Goal: Ask a question: Seek information or help from site administrators or community

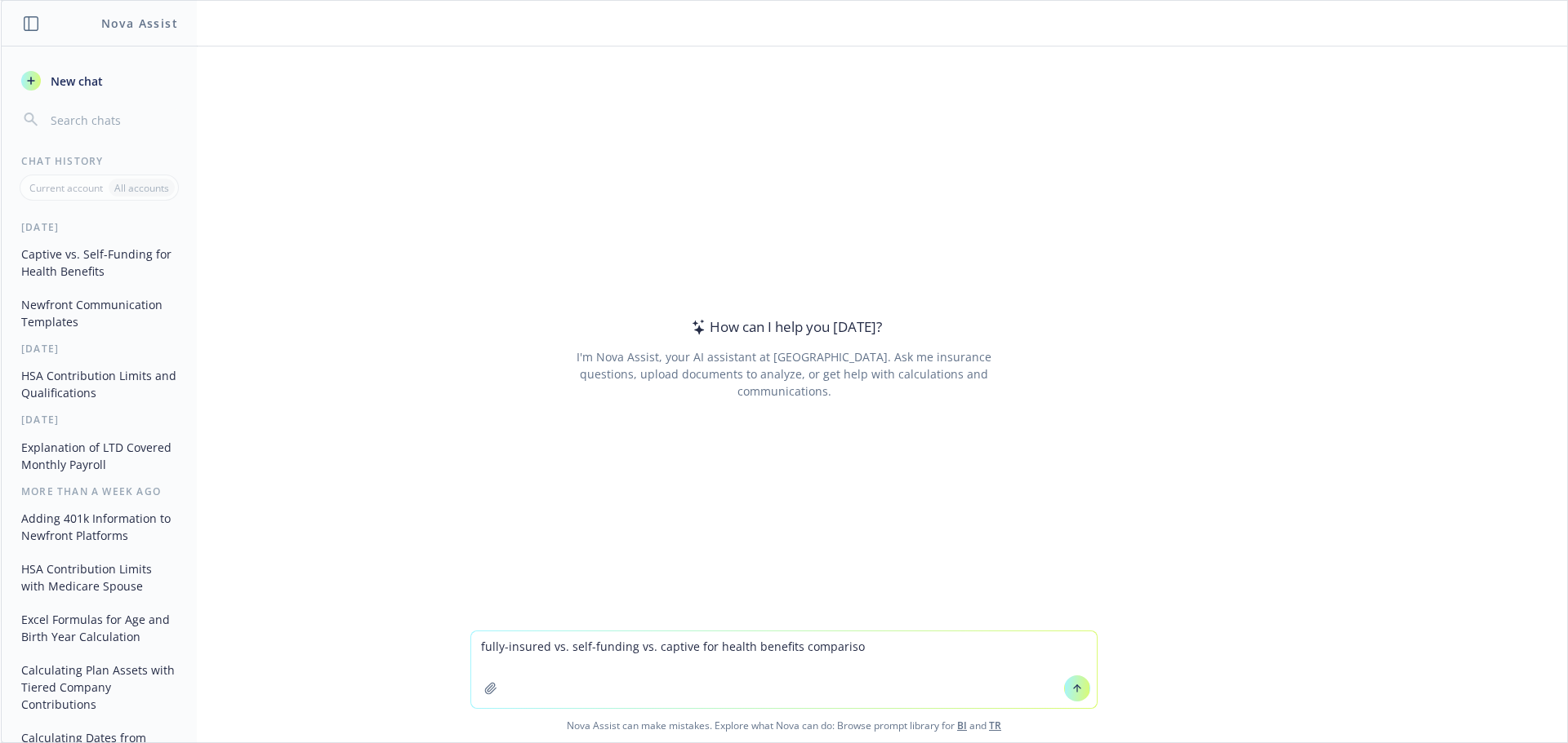
type textarea "fully-insured vs. self-funding vs. captive for health benefits comparison"
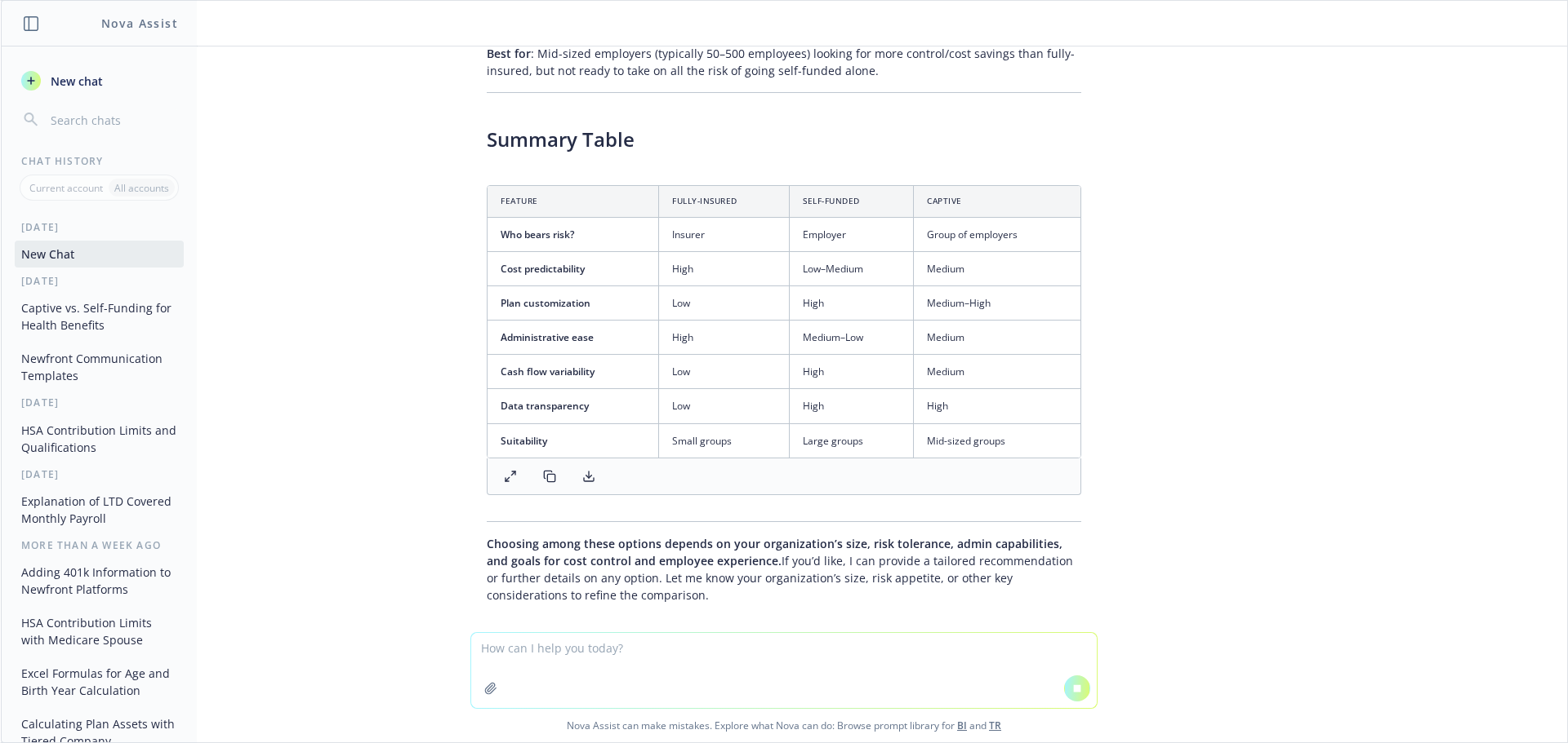
scroll to position [1662, 0]
